Goal: Task Accomplishment & Management: Use online tool/utility

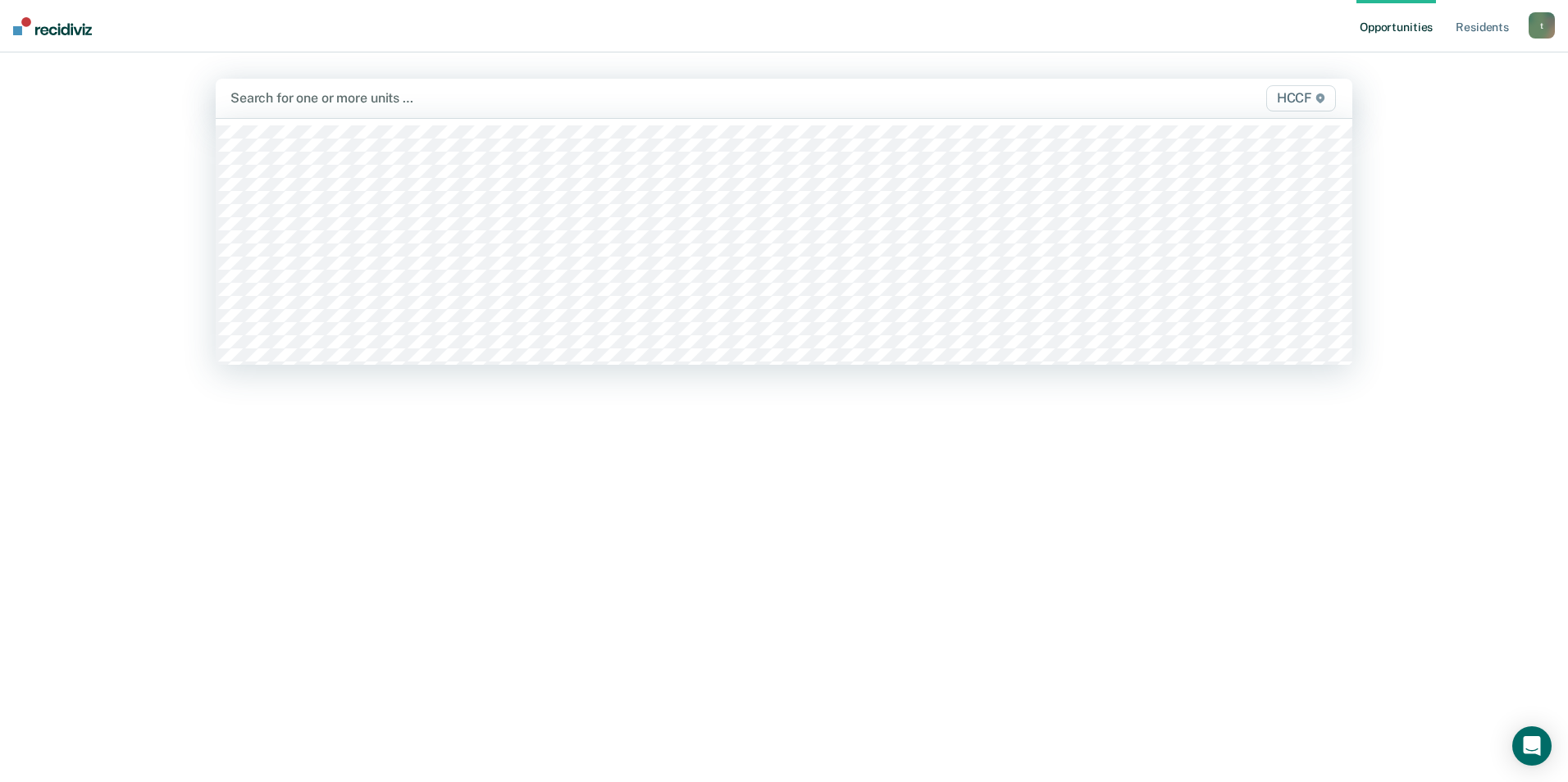
click at [286, 103] on div at bounding box center [617, 98] width 774 height 19
type input "gc"
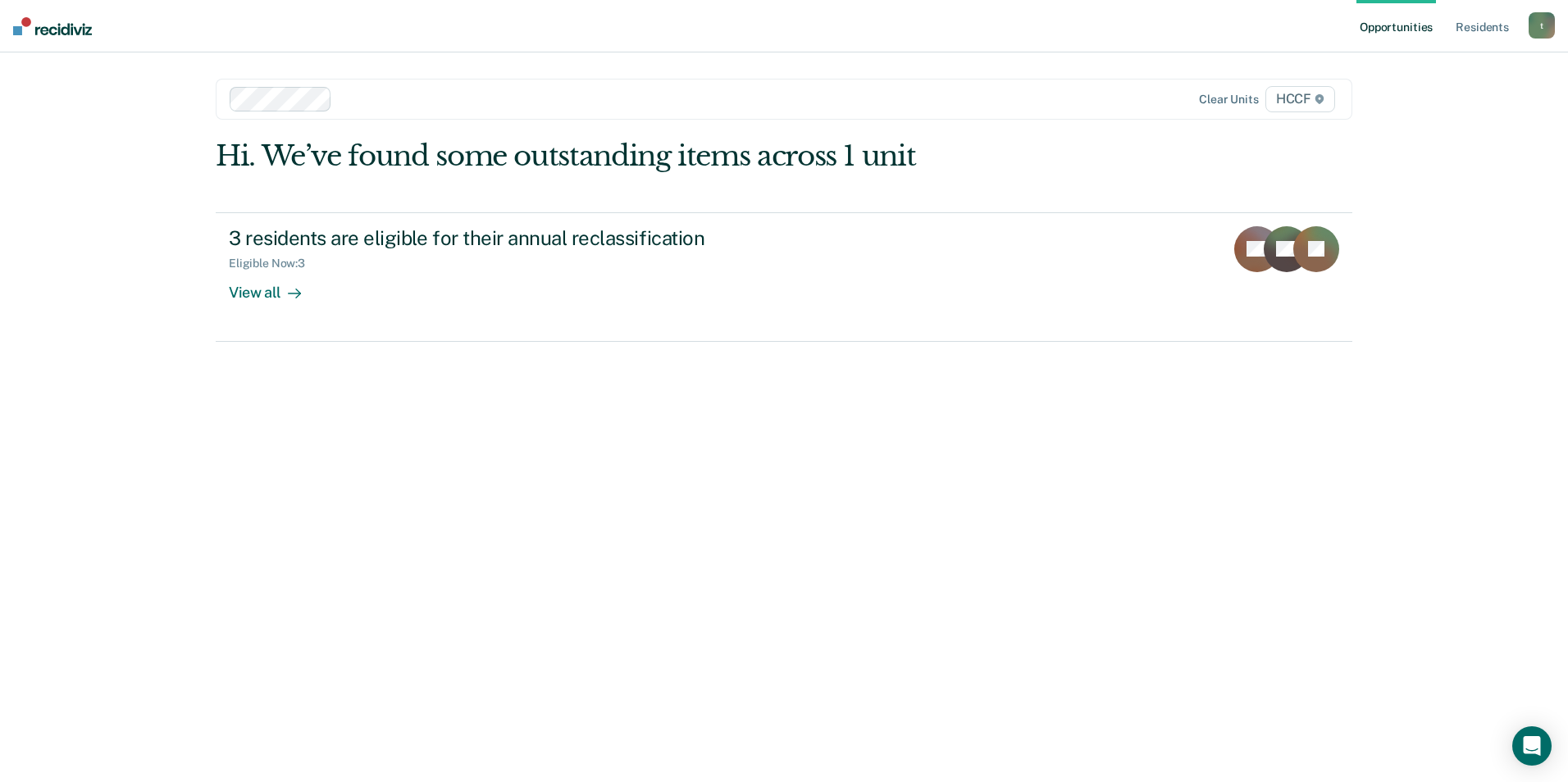
type input "g"
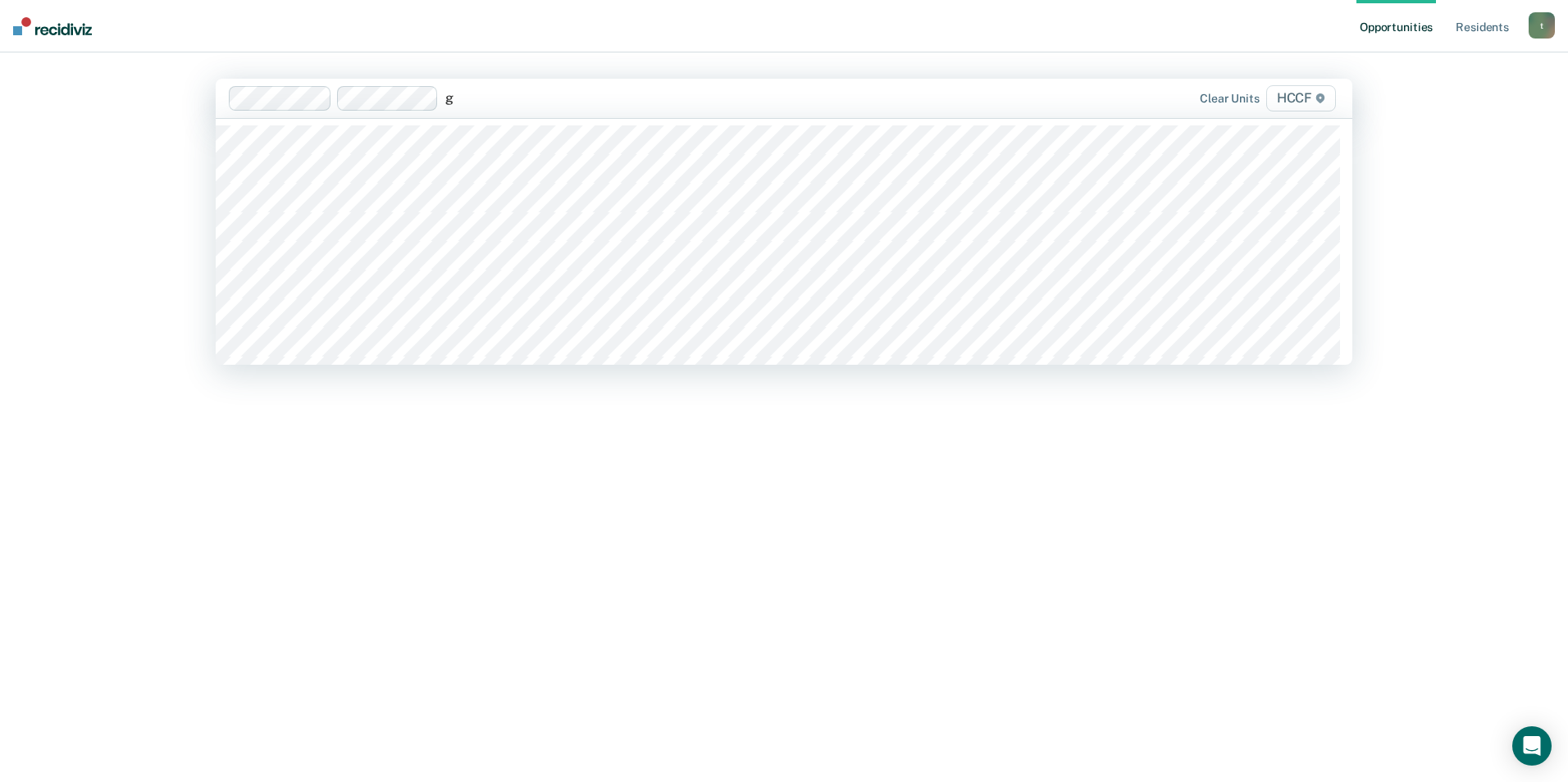
type input "gd"
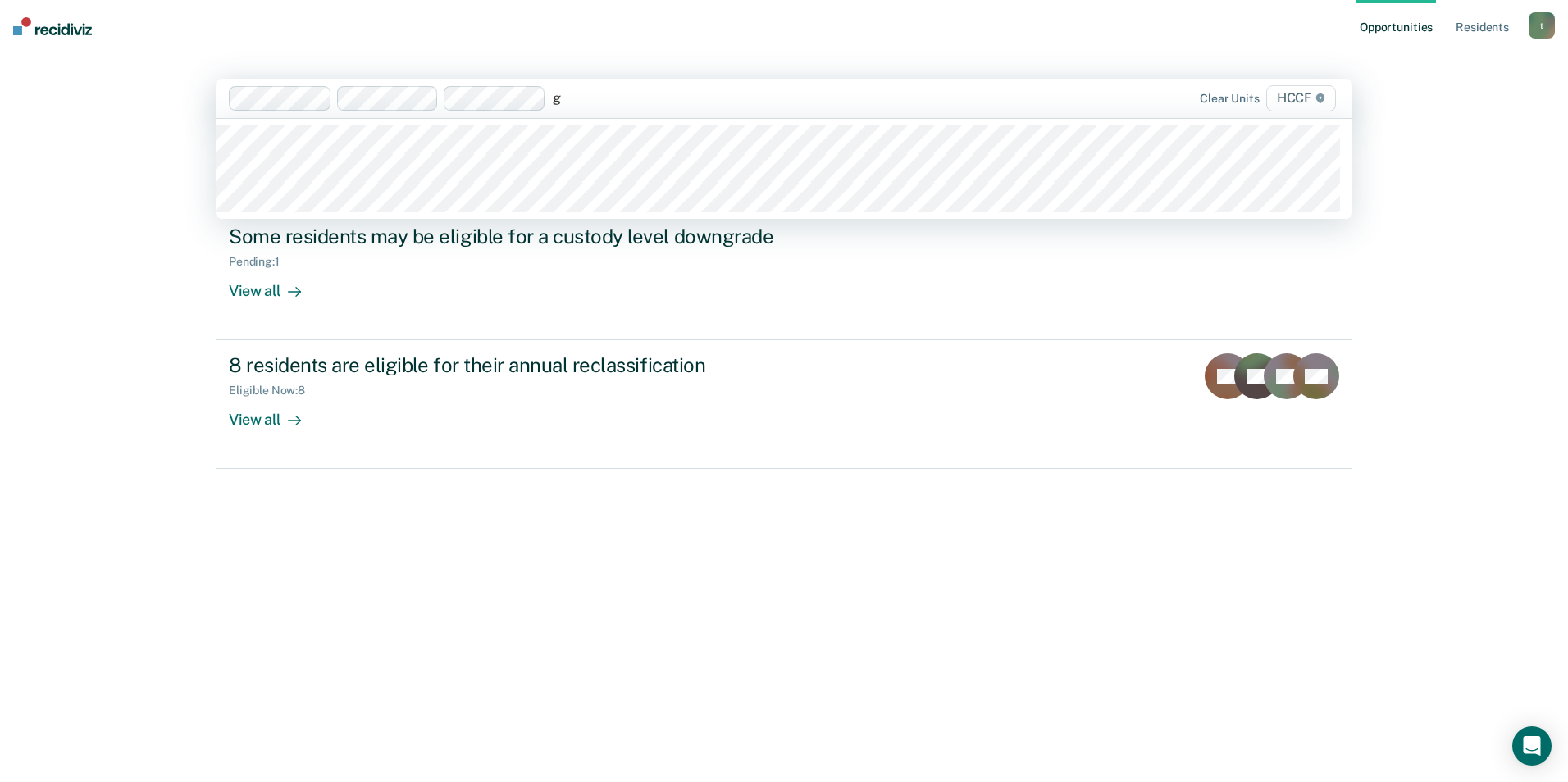
type input "gd"
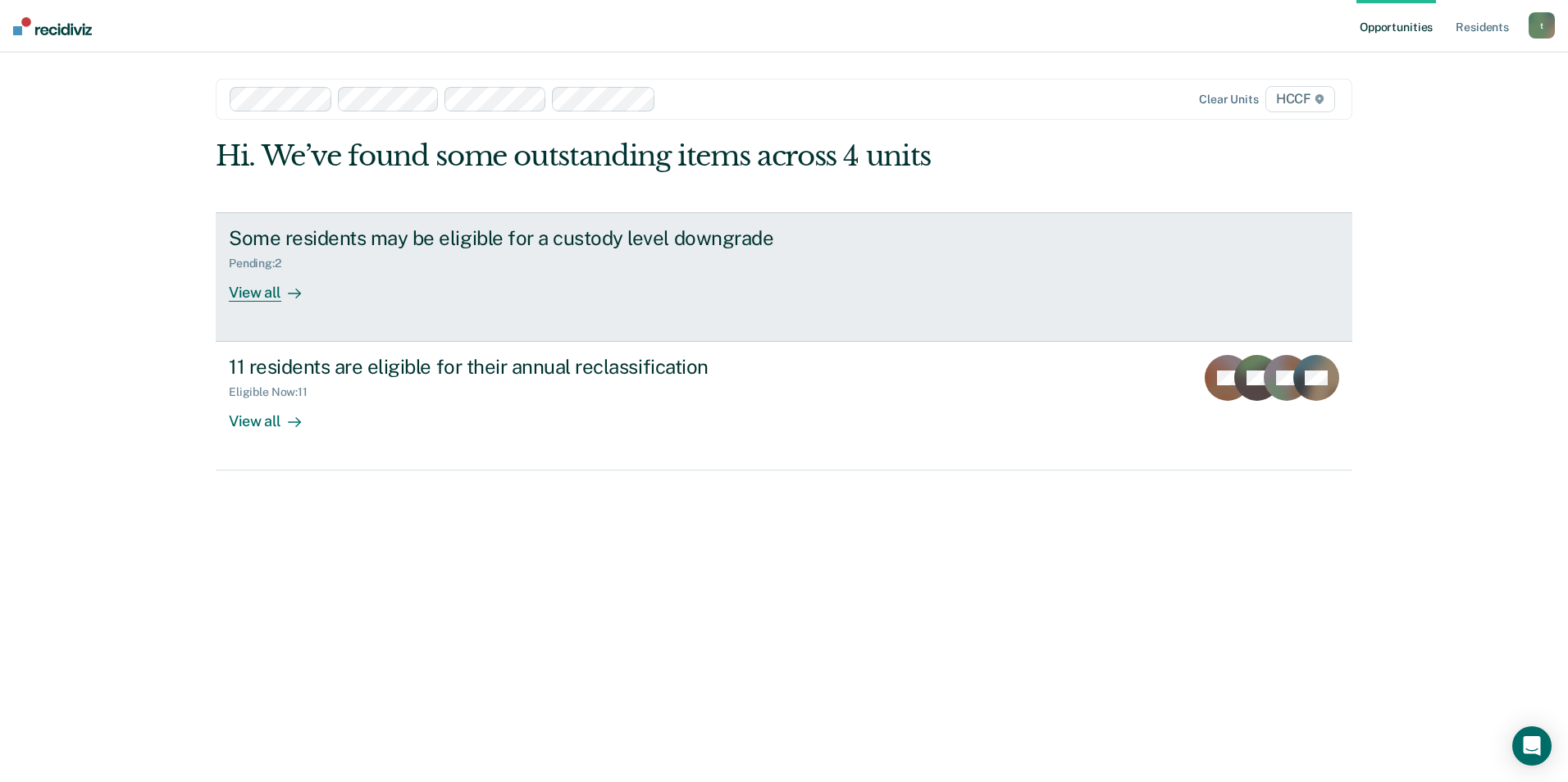
click at [251, 290] on div "View all" at bounding box center [275, 285] width 92 height 32
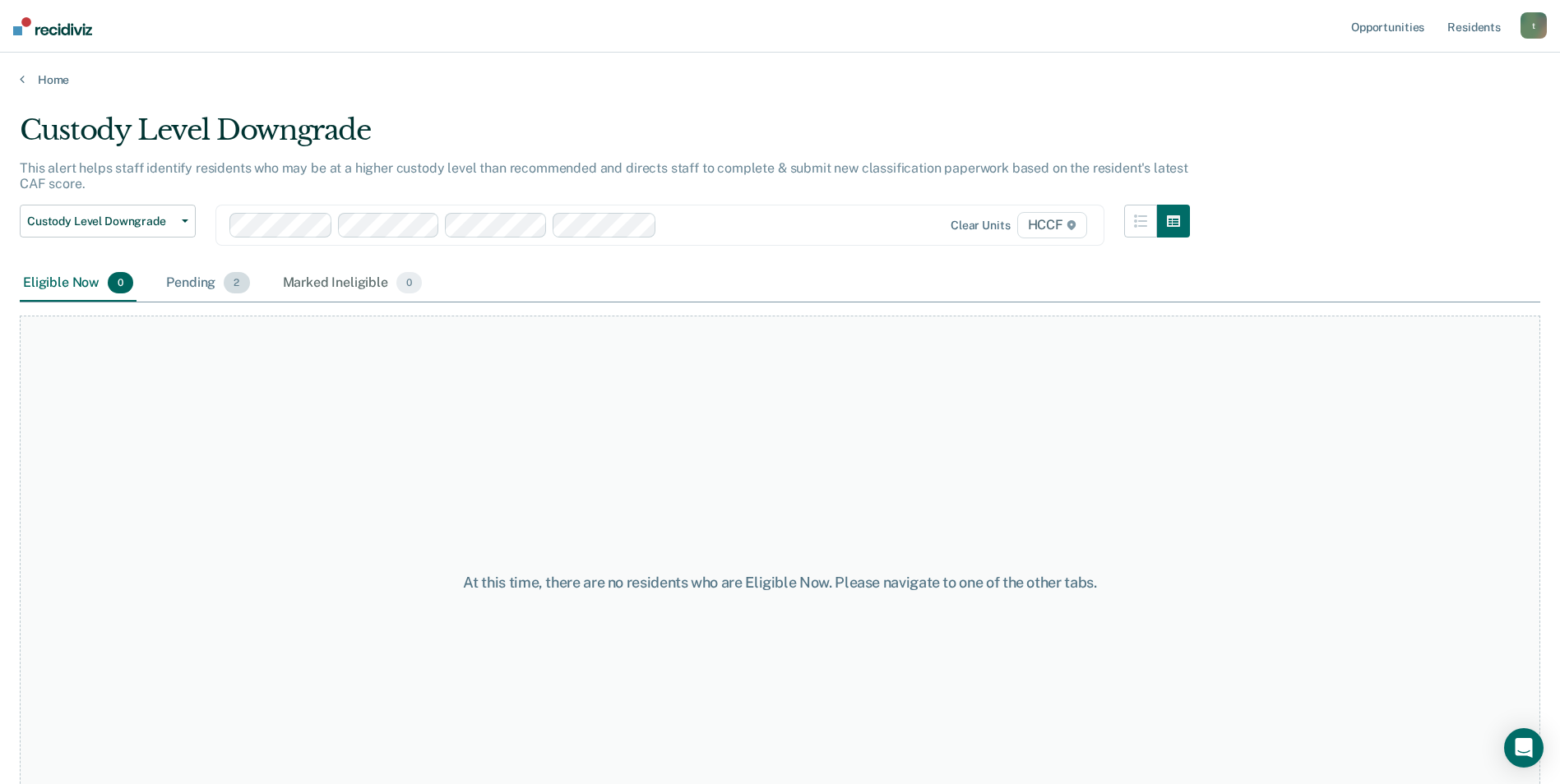
click at [195, 281] on div "Pending 2" at bounding box center [207, 284] width 90 height 37
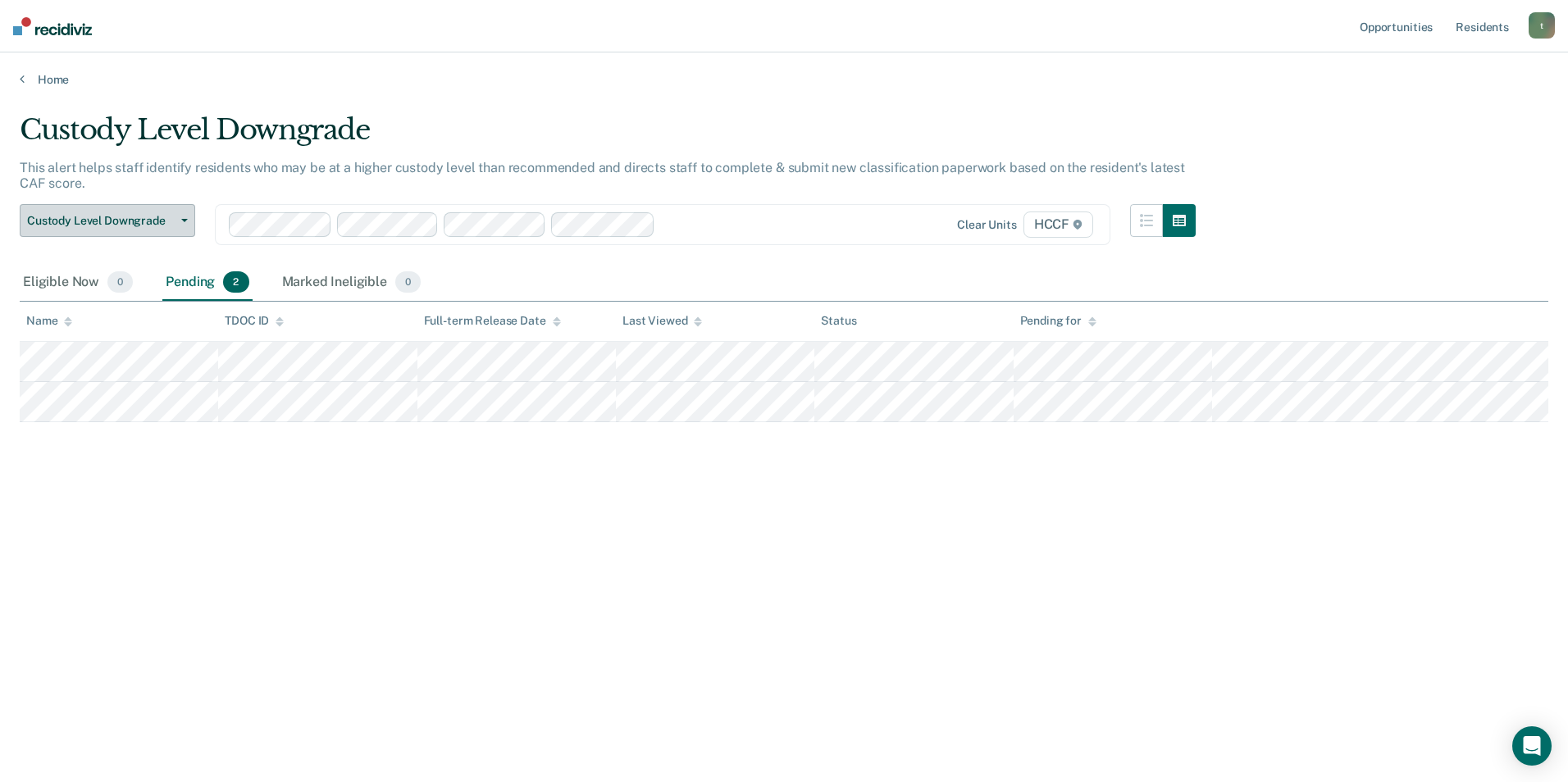
click at [189, 218] on button "Custody Level Downgrade" at bounding box center [108, 221] width 176 height 33
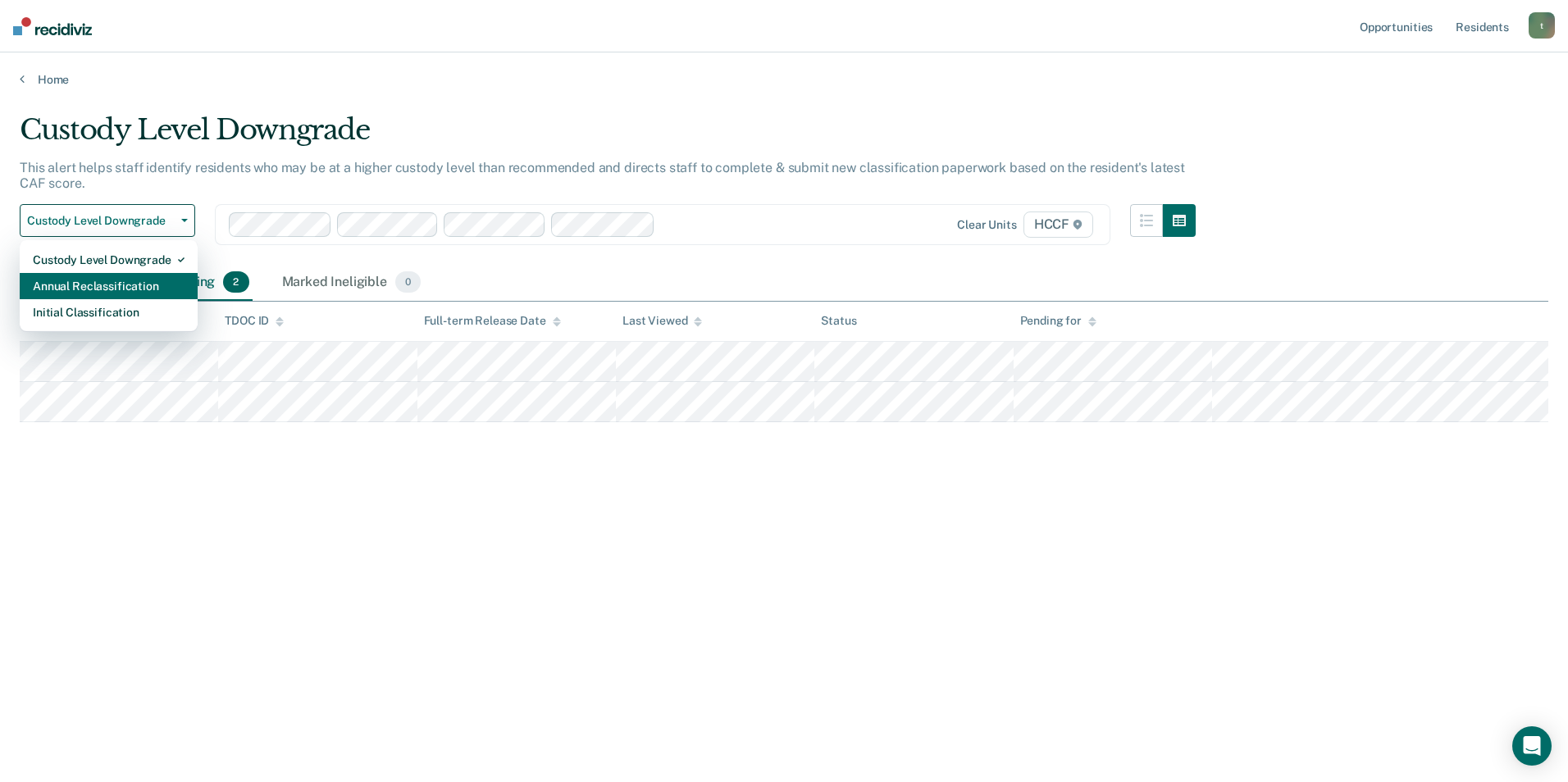
click at [147, 289] on div "Annual Reclassification" at bounding box center [109, 286] width 152 height 26
